Goal: Task Accomplishment & Management: Manage account settings

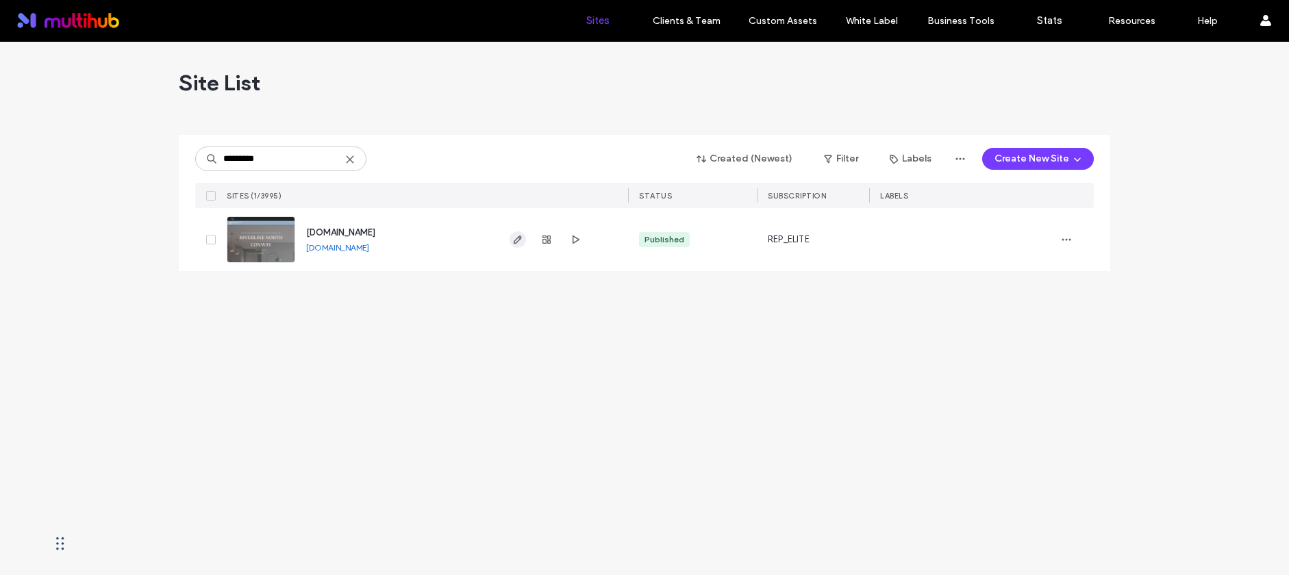
type input "*********"
click at [512, 245] on span "button" at bounding box center [518, 240] width 16 height 16
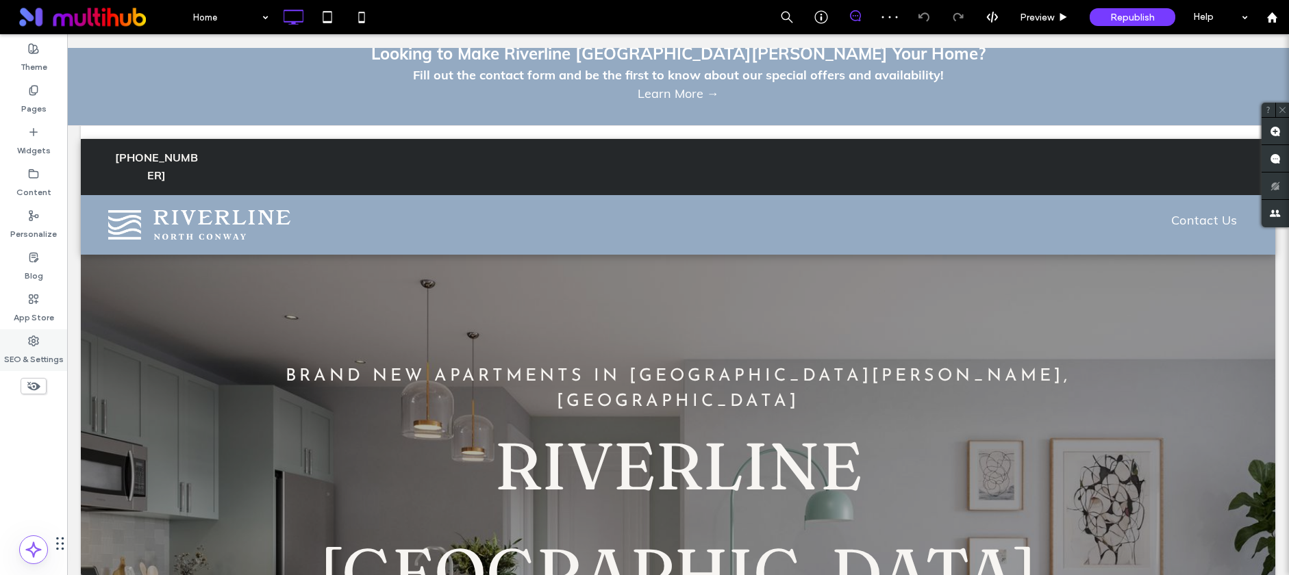
click at [43, 332] on div "SEO & Settings" at bounding box center [33, 350] width 67 height 42
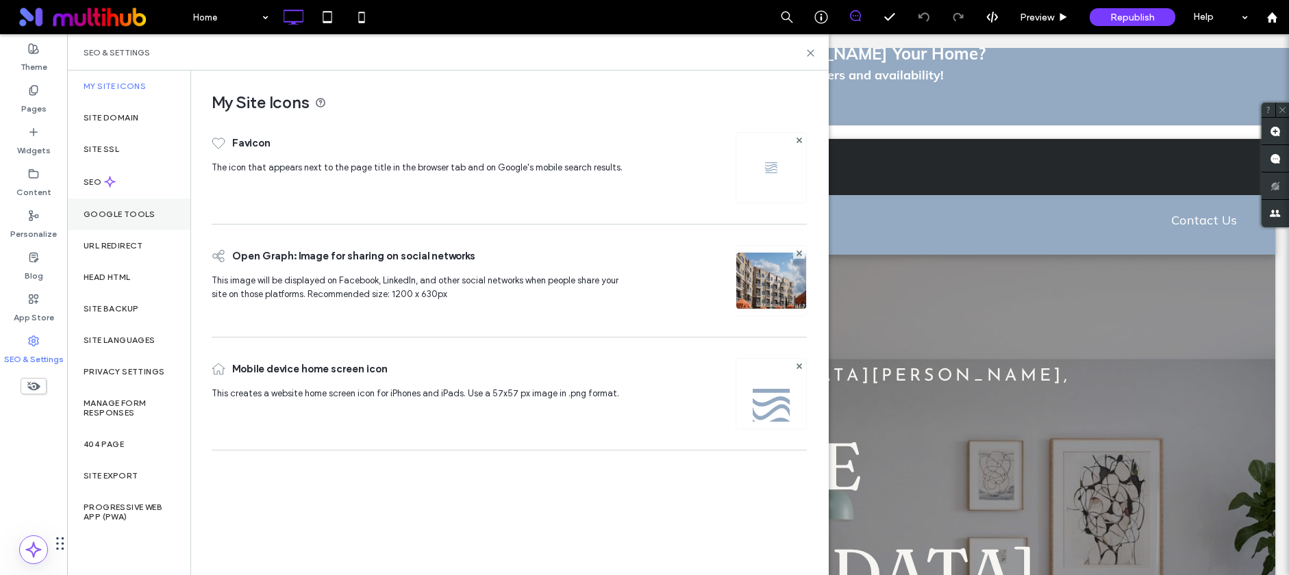
click at [127, 217] on div "Google Tools" at bounding box center [128, 215] width 123 height 32
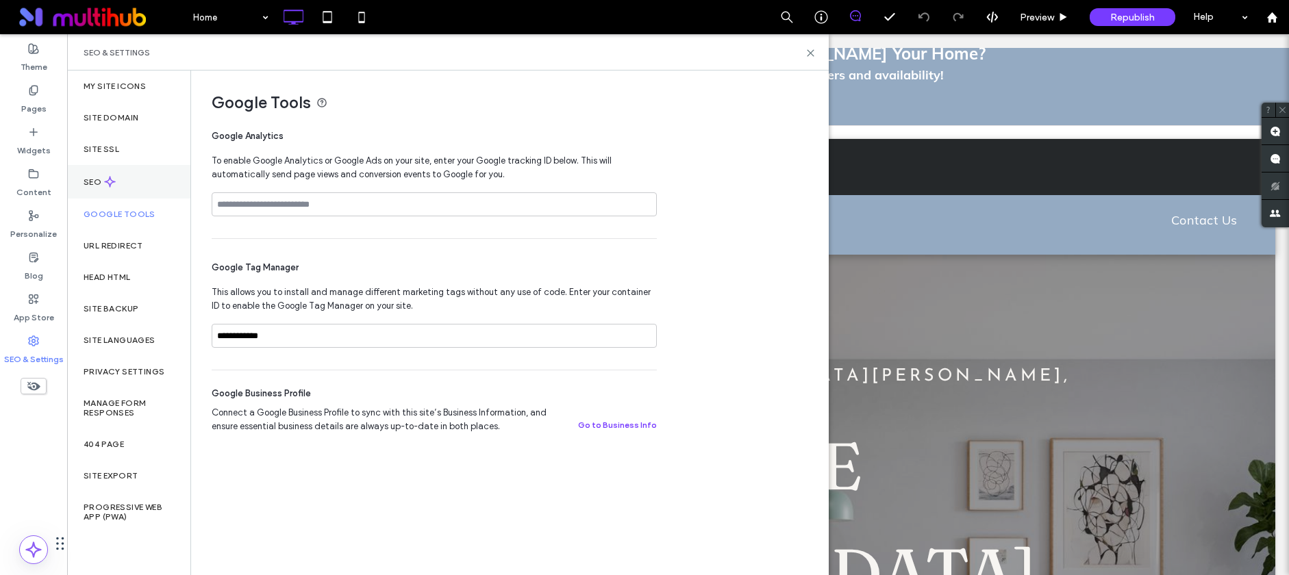
click at [138, 184] on div "SEO" at bounding box center [128, 182] width 123 height 34
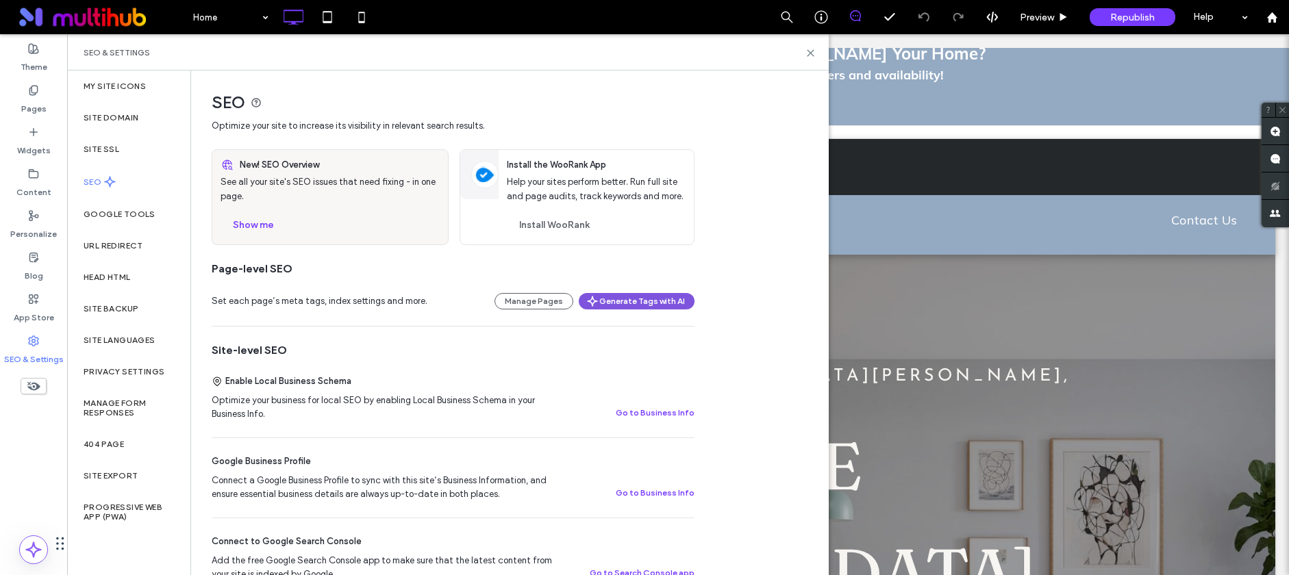
click at [622, 309] on button "Generate Tags with AI" at bounding box center [637, 301] width 116 height 16
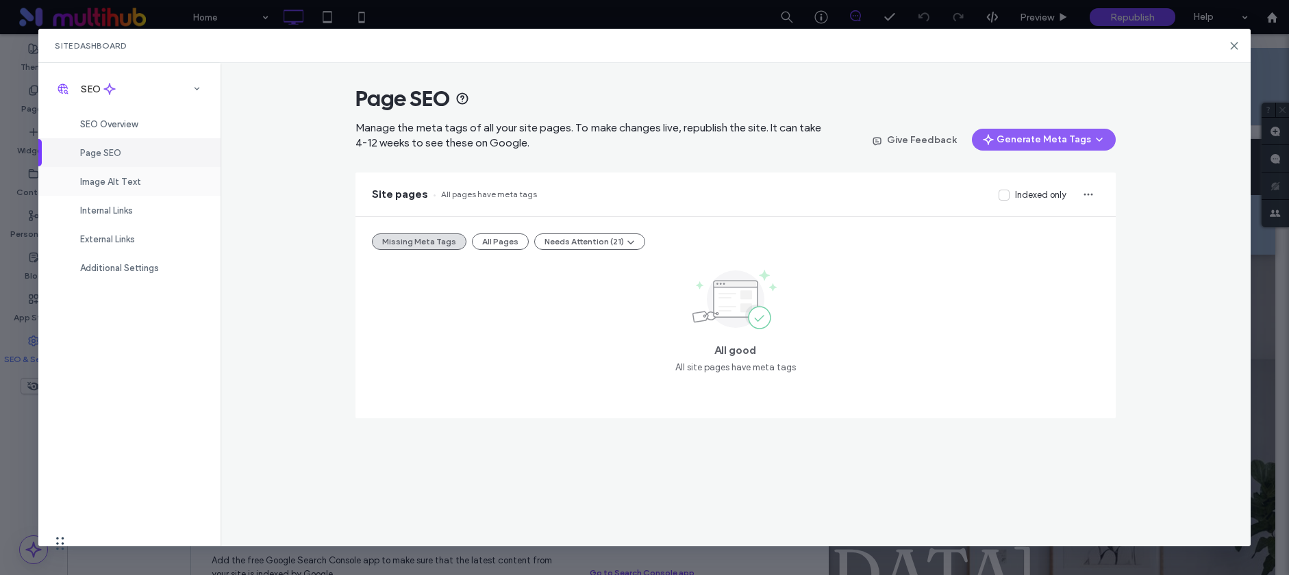
click at [136, 175] on div "Image Alt Text" at bounding box center [129, 181] width 182 height 29
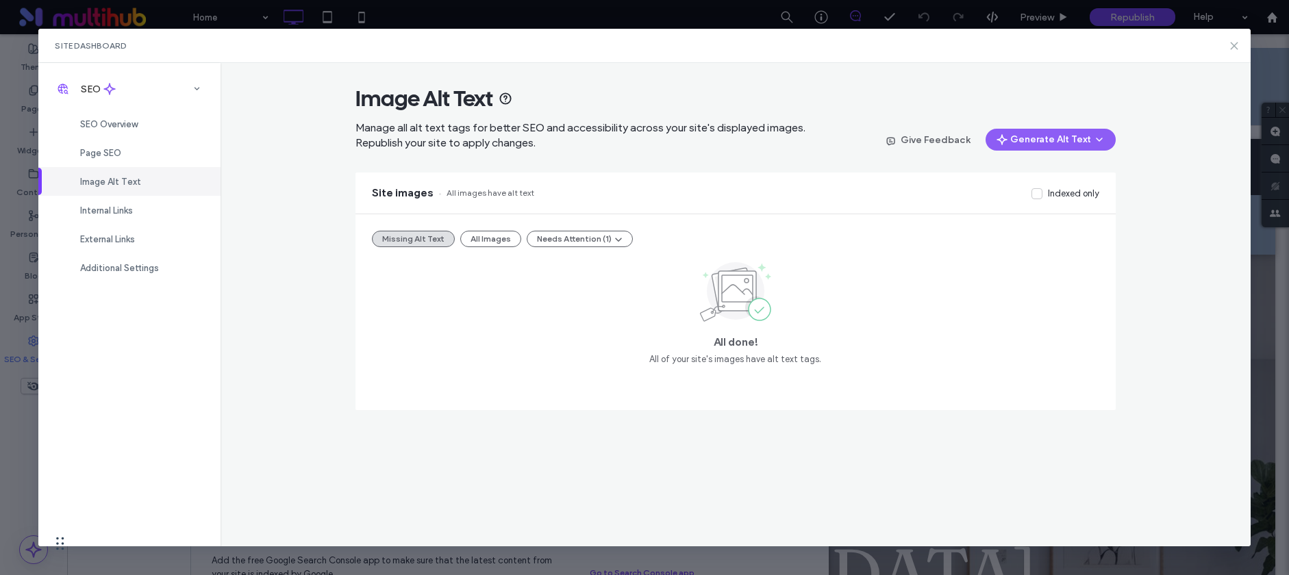
click at [1232, 44] on use at bounding box center [1234, 45] width 6 height 6
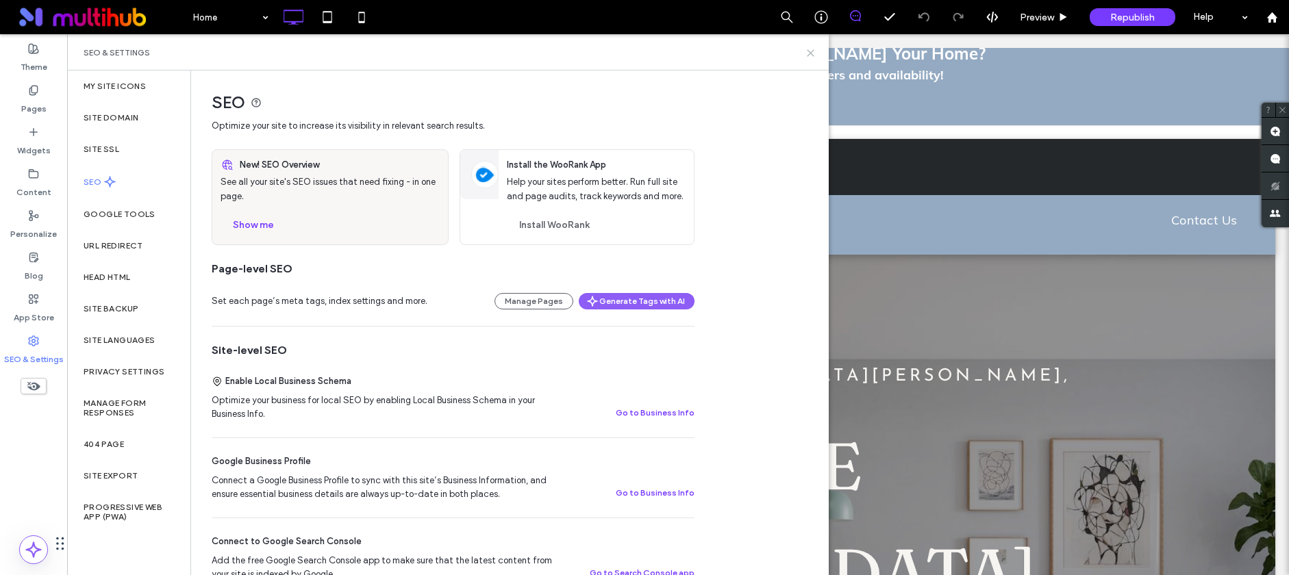
click at [813, 51] on icon at bounding box center [810, 53] width 10 height 10
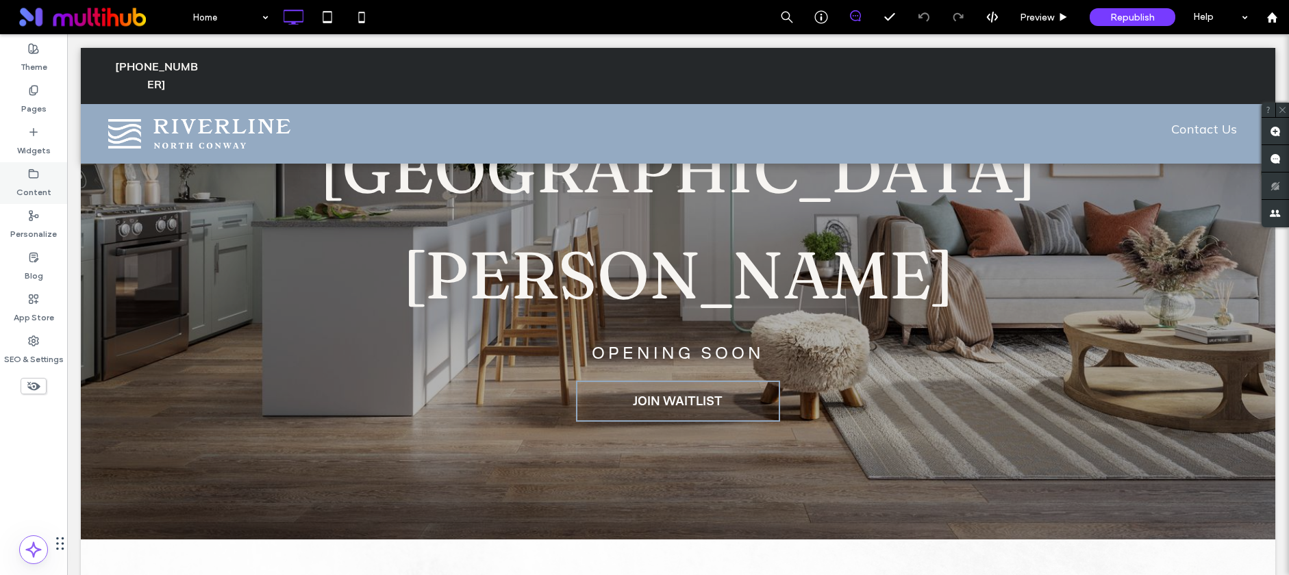
scroll to position [168, 0]
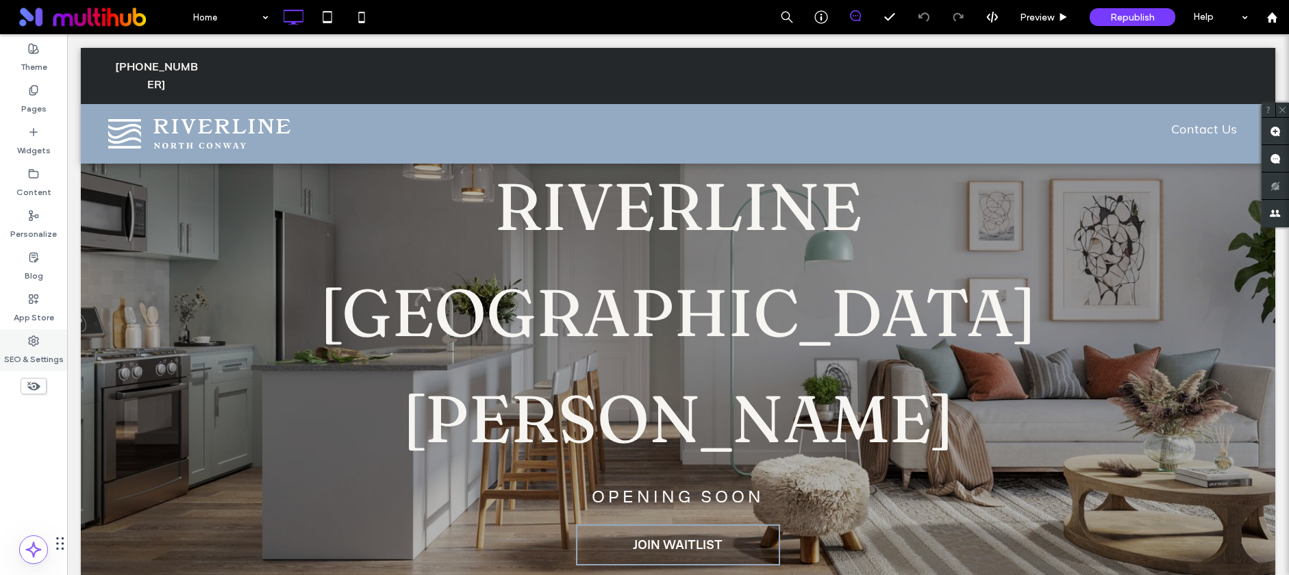
click at [23, 359] on label "SEO & Settings" at bounding box center [34, 356] width 60 height 19
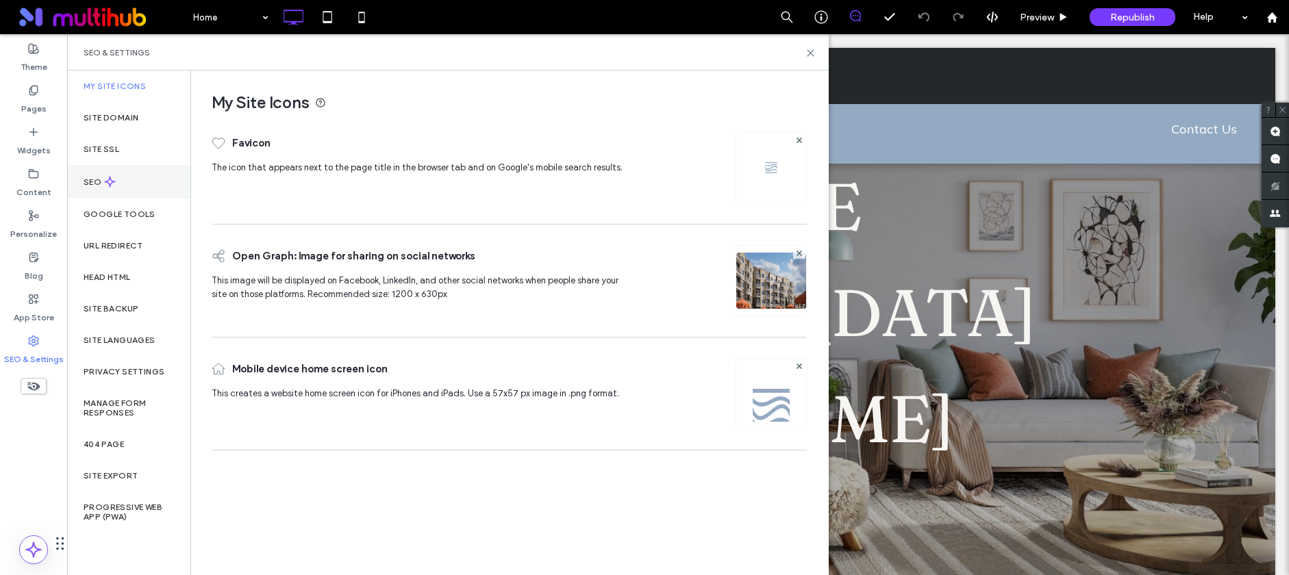
click at [106, 182] on use at bounding box center [110, 182] width 10 height 10
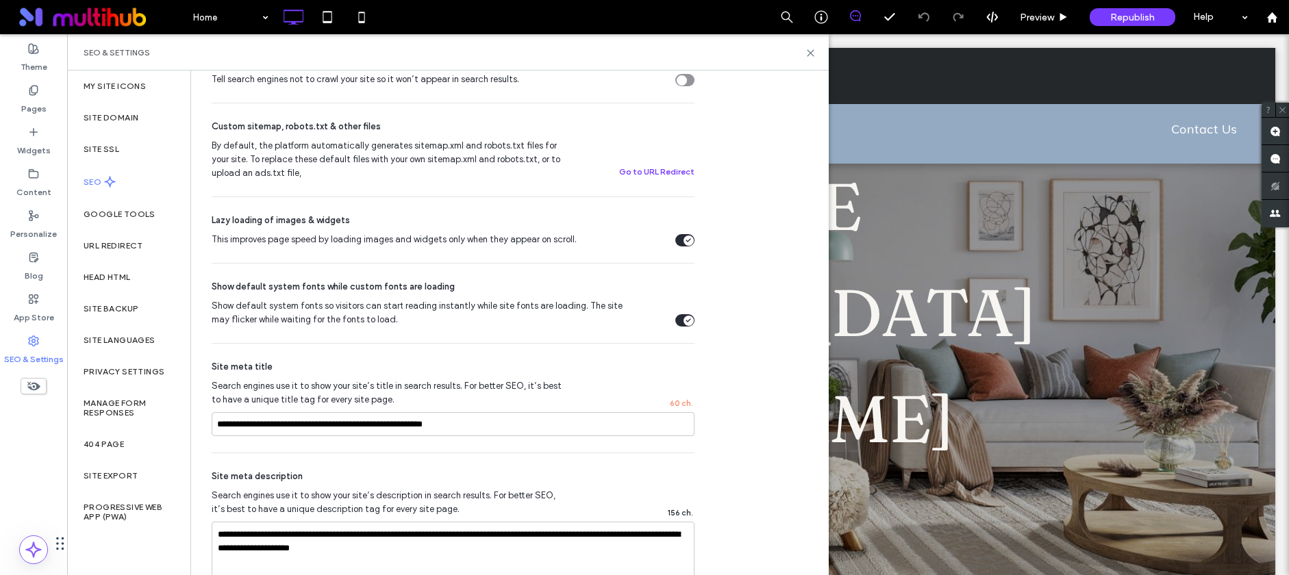
scroll to position [562, 0]
click at [812, 42] on div "SEO & Settings" at bounding box center [448, 52] width 762 height 36
click at [813, 48] on icon at bounding box center [810, 53] width 10 height 10
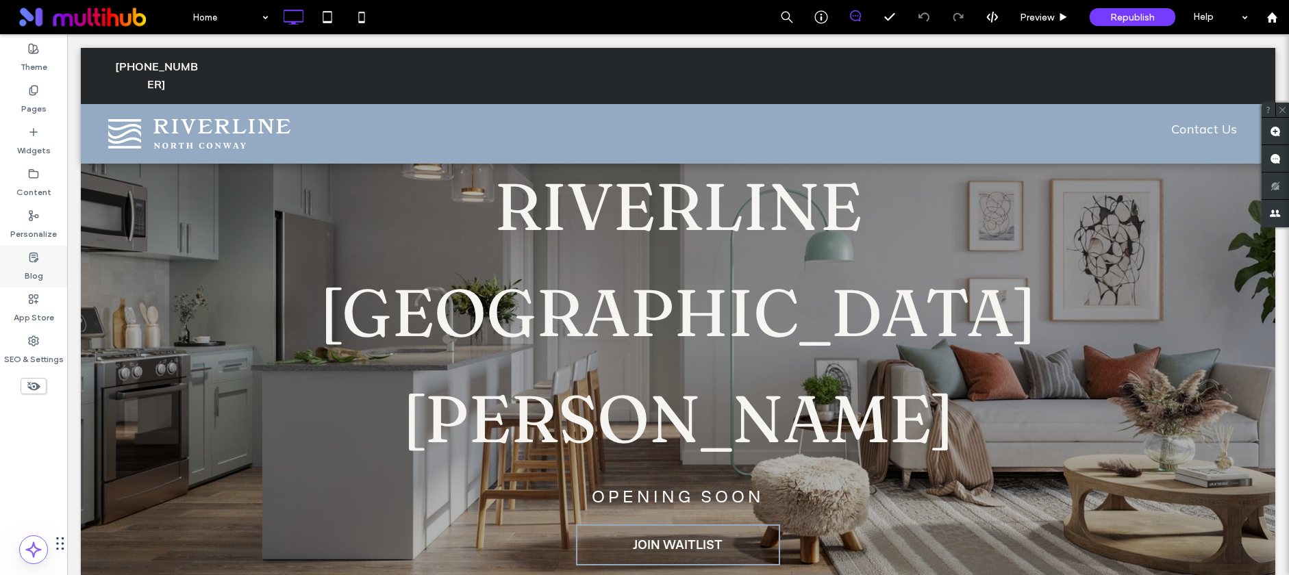
click at [33, 285] on div "Blog" at bounding box center [33, 267] width 67 height 42
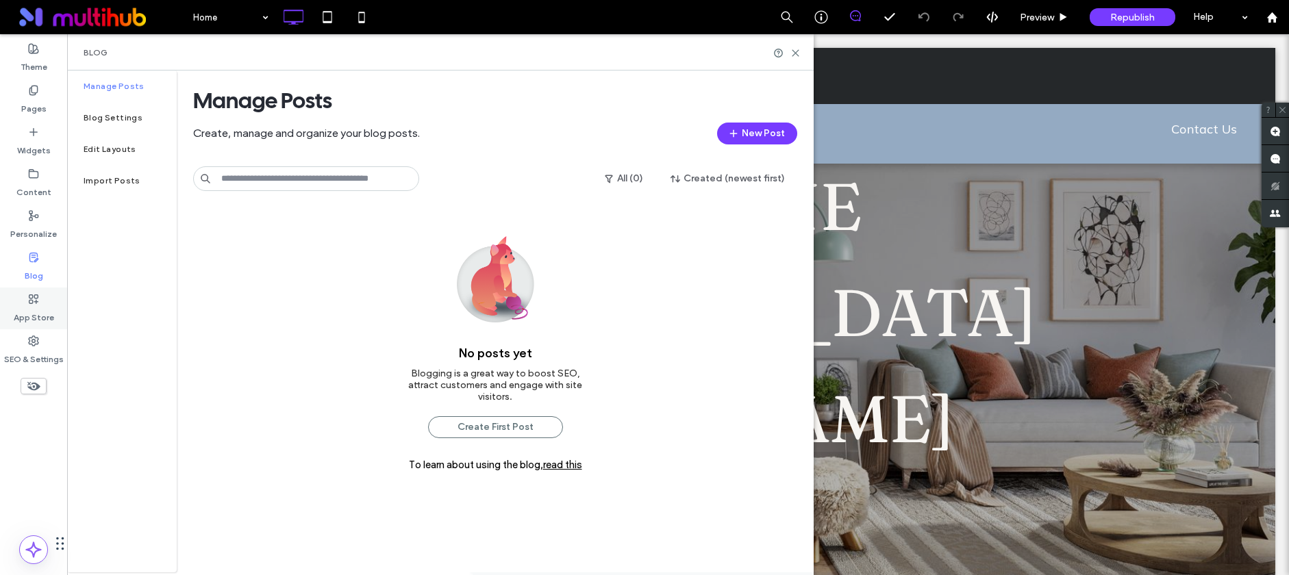
click at [33, 303] on icon at bounding box center [33, 299] width 11 height 11
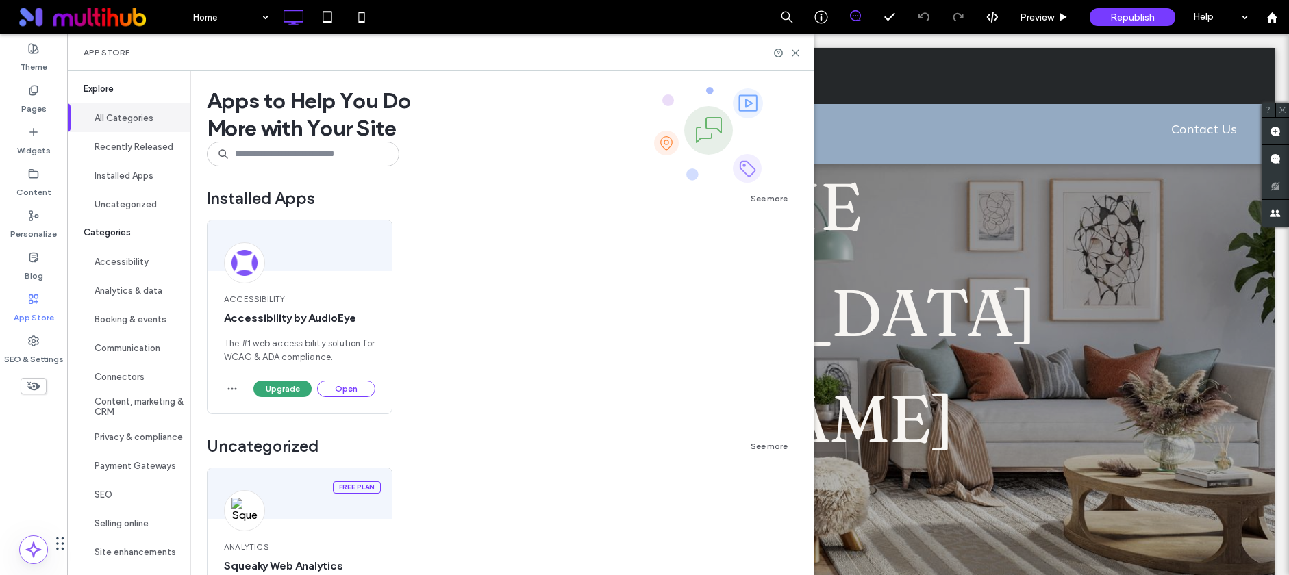
scroll to position [14, 0]
click at [812, 49] on div "App Store" at bounding box center [440, 52] width 747 height 36
click at [799, 54] on use at bounding box center [795, 53] width 6 height 6
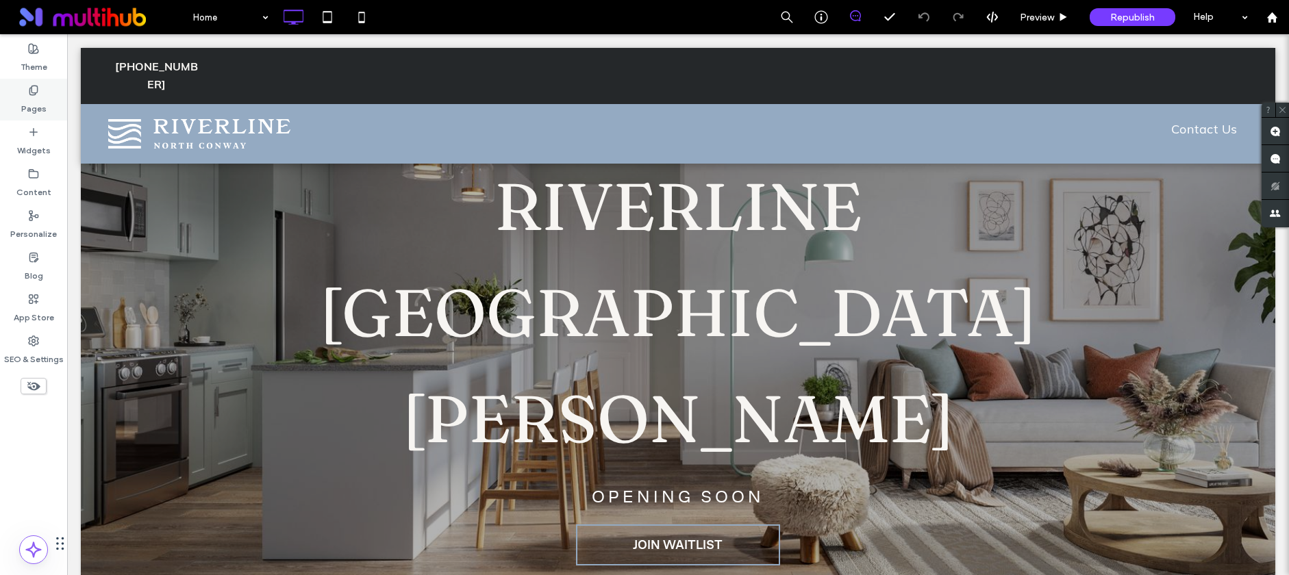
click at [40, 99] on label "Pages" at bounding box center [33, 105] width 25 height 19
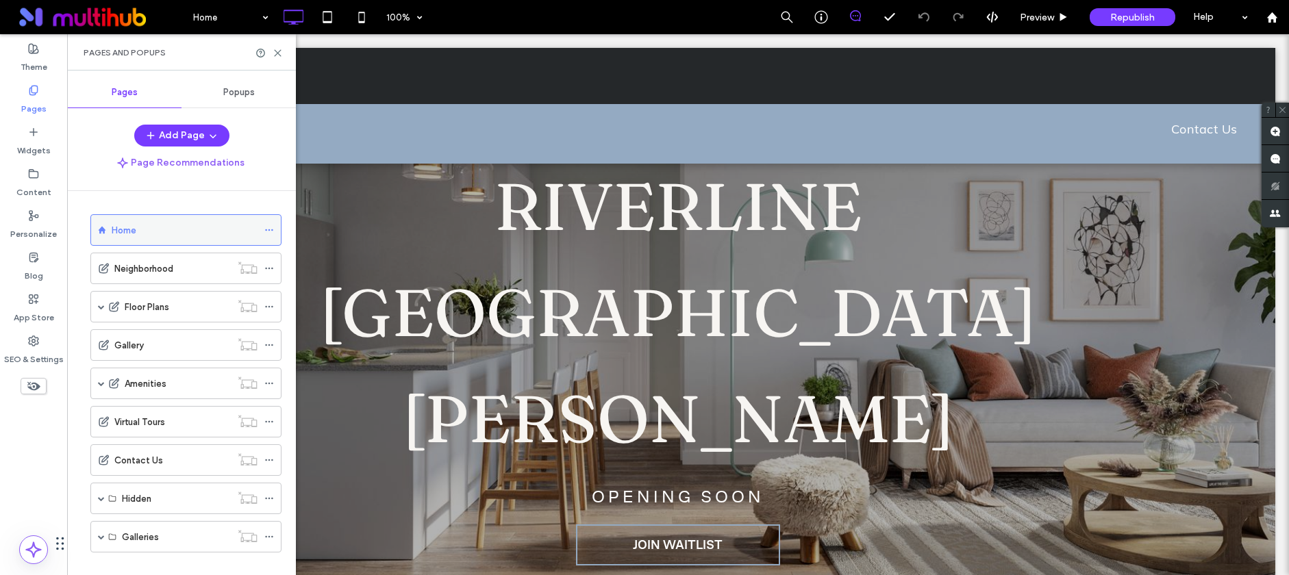
click at [271, 227] on icon at bounding box center [269, 230] width 10 height 10
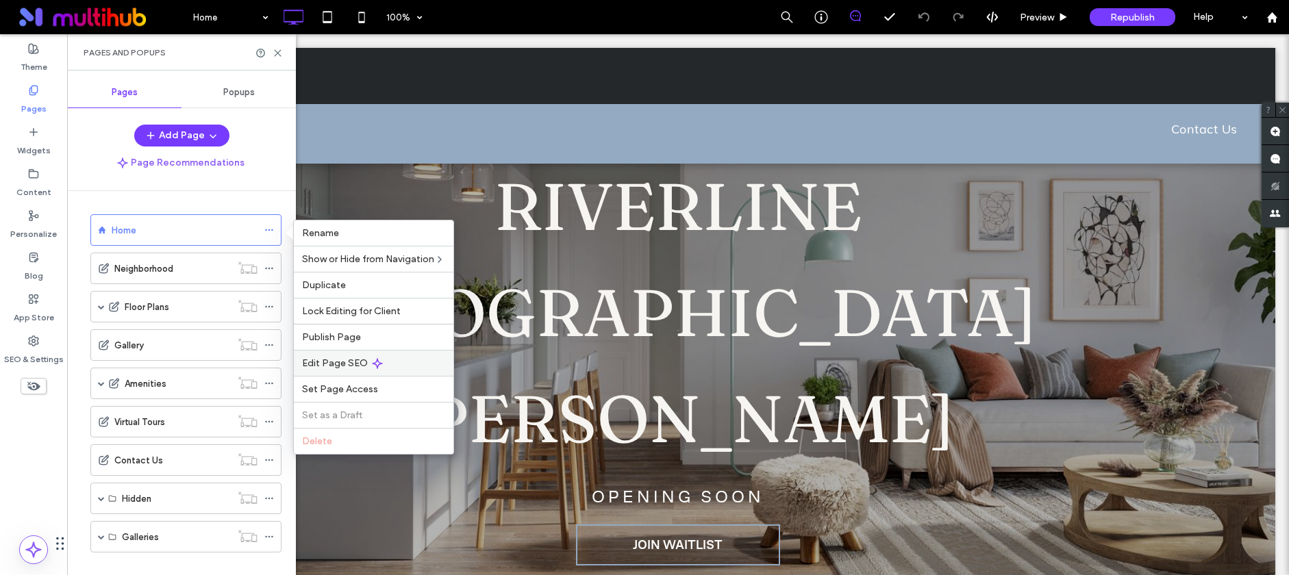
click at [347, 370] on div "Edit Page SEO" at bounding box center [374, 363] width 160 height 26
